Goal: Find specific page/section: Find specific page/section

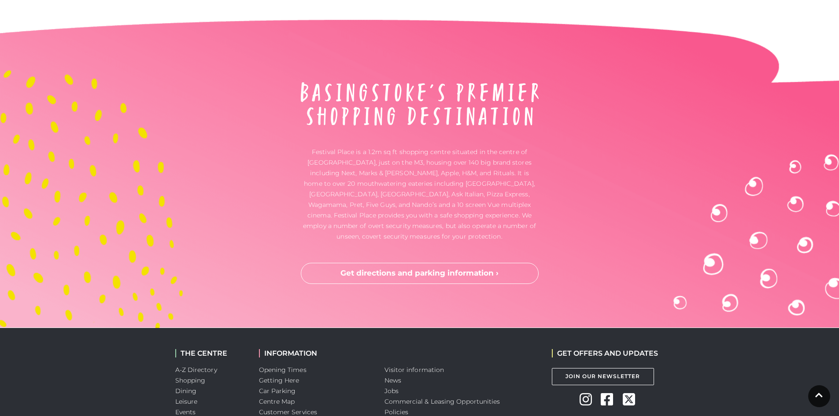
scroll to position [2303, 0]
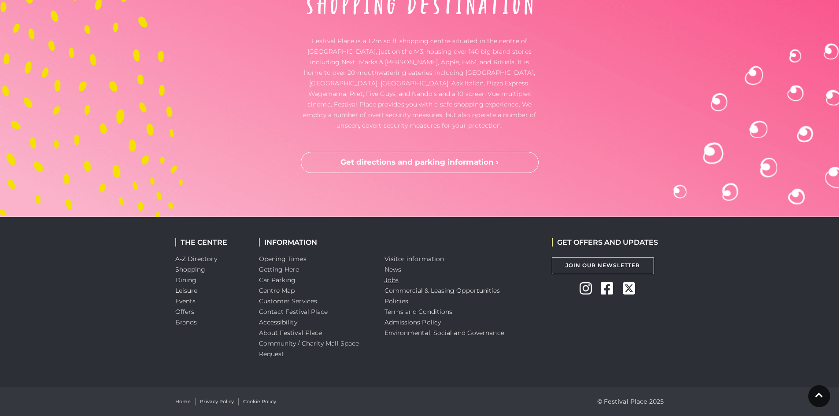
click at [389, 278] on link "Jobs" at bounding box center [391, 280] width 14 height 8
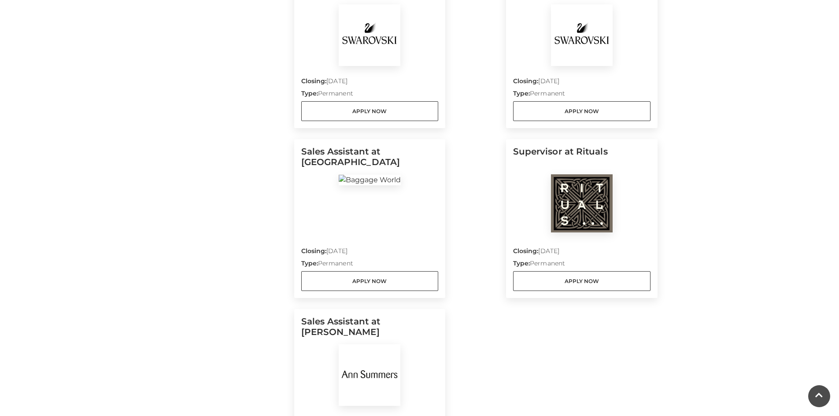
scroll to position [617, 0]
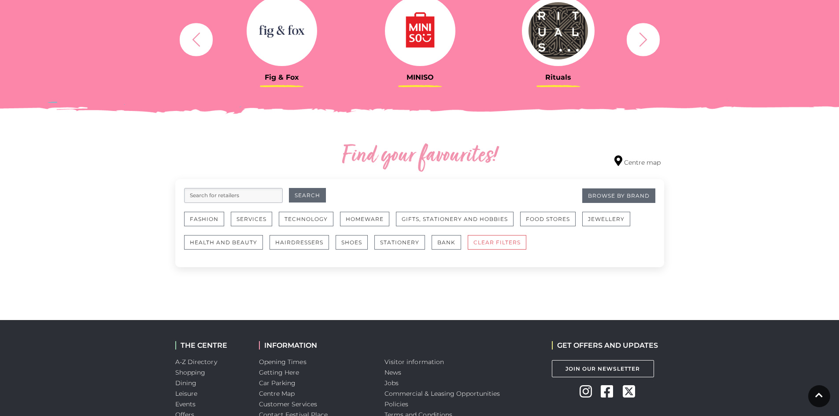
scroll to position [396, 0]
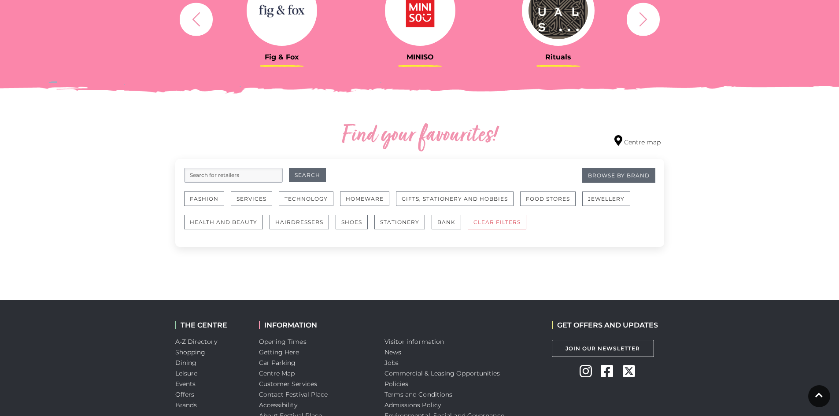
click at [241, 177] on input "search" at bounding box center [233, 175] width 99 height 15
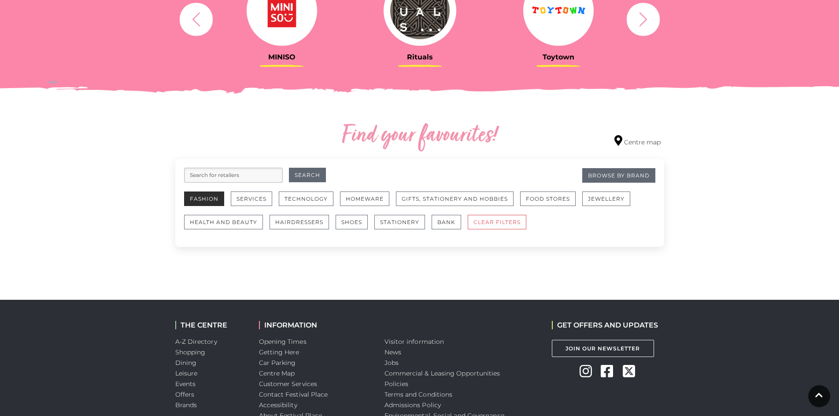
click at [215, 197] on button "Fashion" at bounding box center [204, 199] width 40 height 15
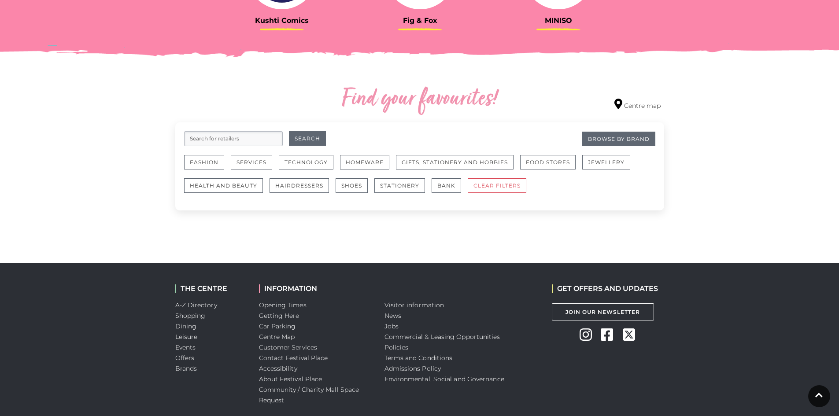
scroll to position [440, 0]
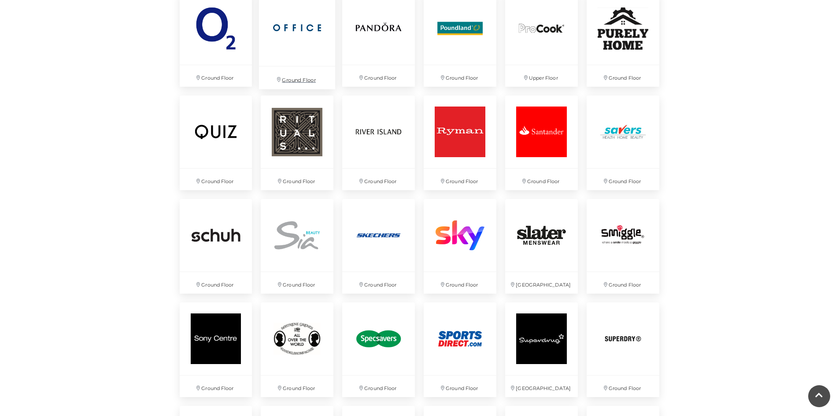
scroll to position [1805, 0]
